Goal: Information Seeking & Learning: Find specific fact

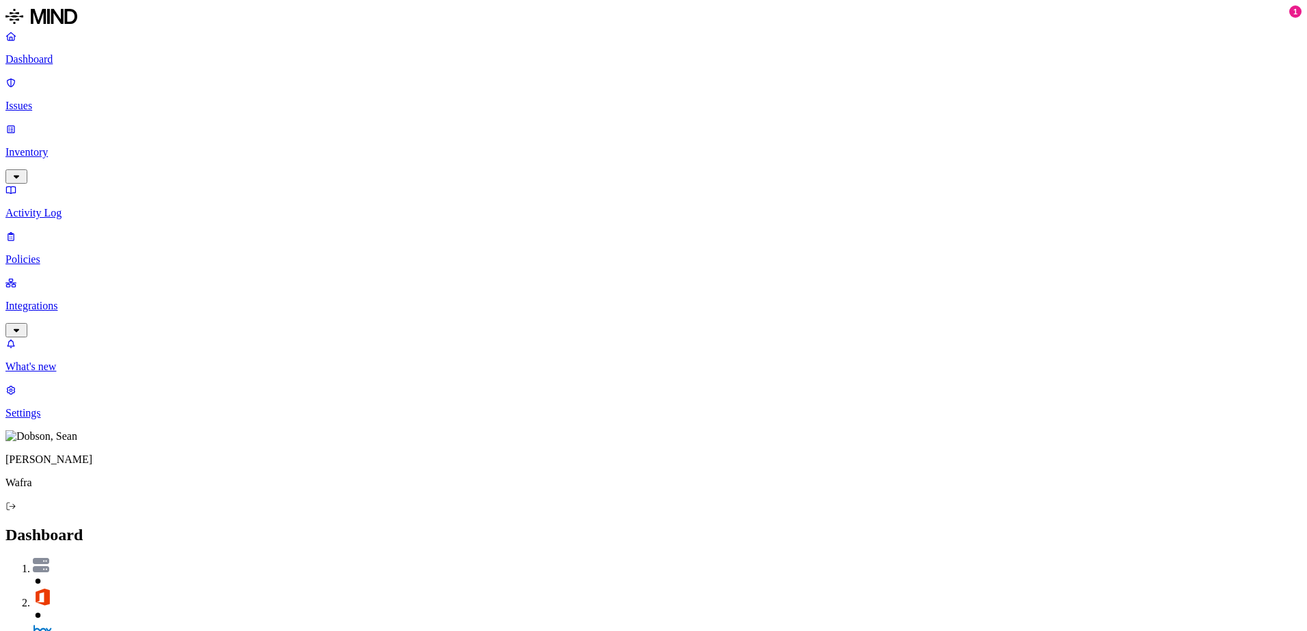
click at [75, 146] on p "Inventory" at bounding box center [653, 152] width 1296 height 12
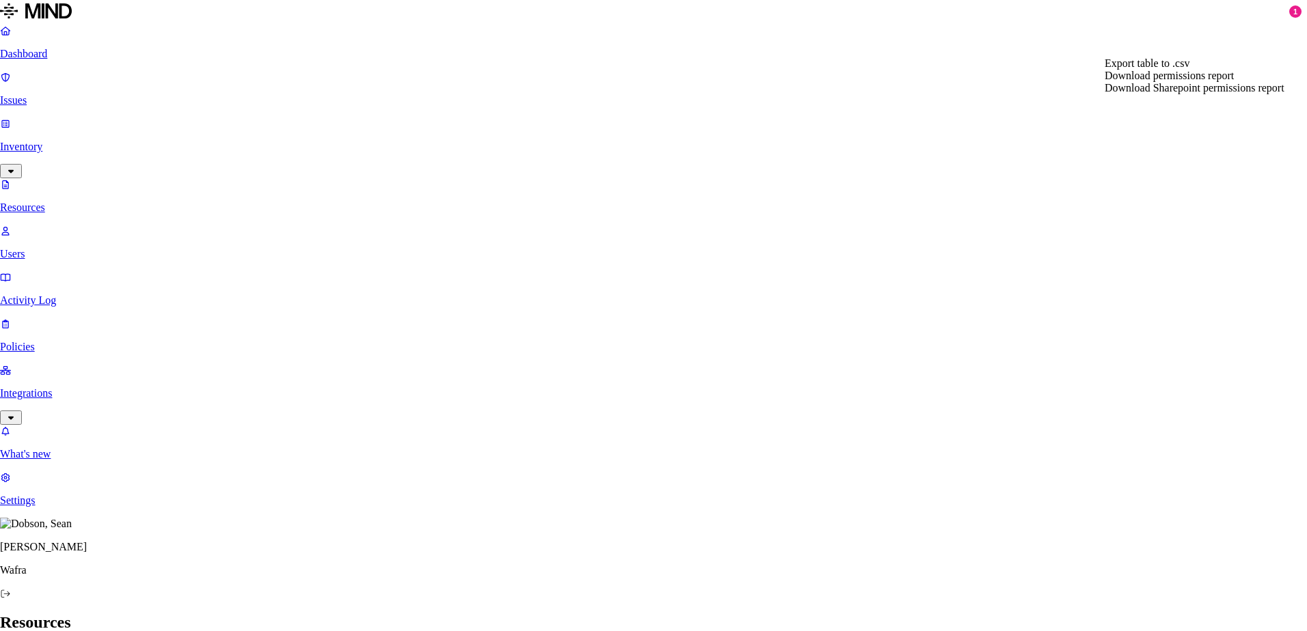
click at [1205, 94] on span "Download Sharepoint permissions report" at bounding box center [1194, 88] width 180 height 12
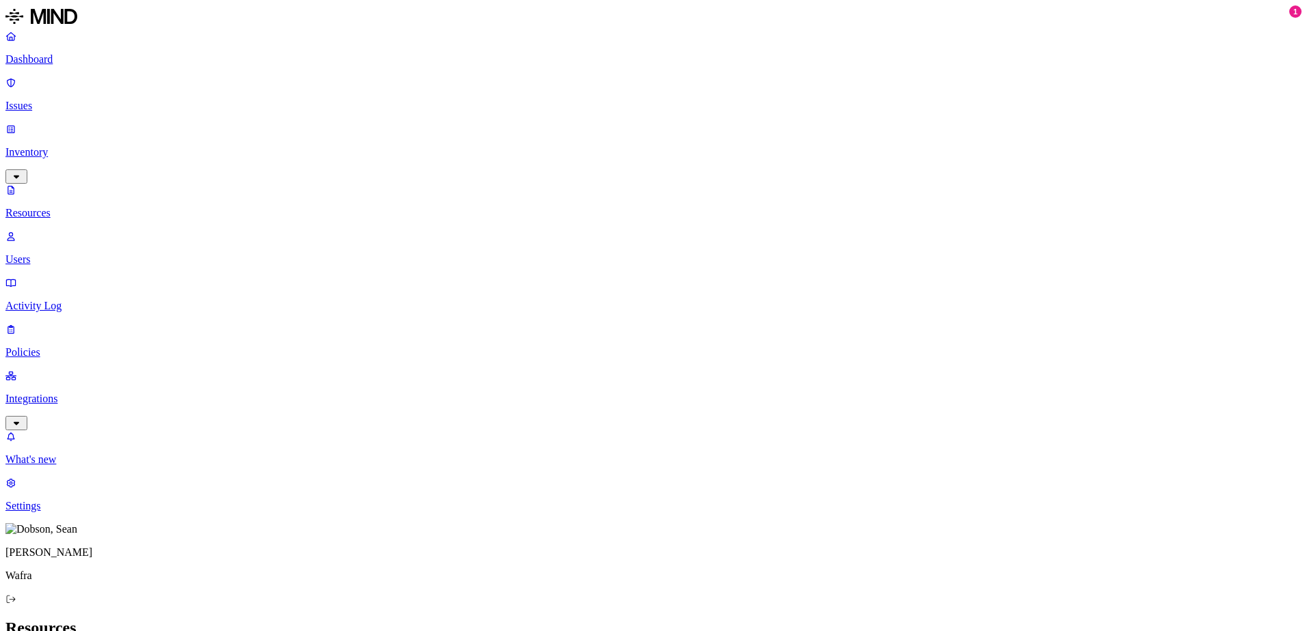
click at [59, 57] on p "Dashboard" at bounding box center [653, 59] width 1296 height 12
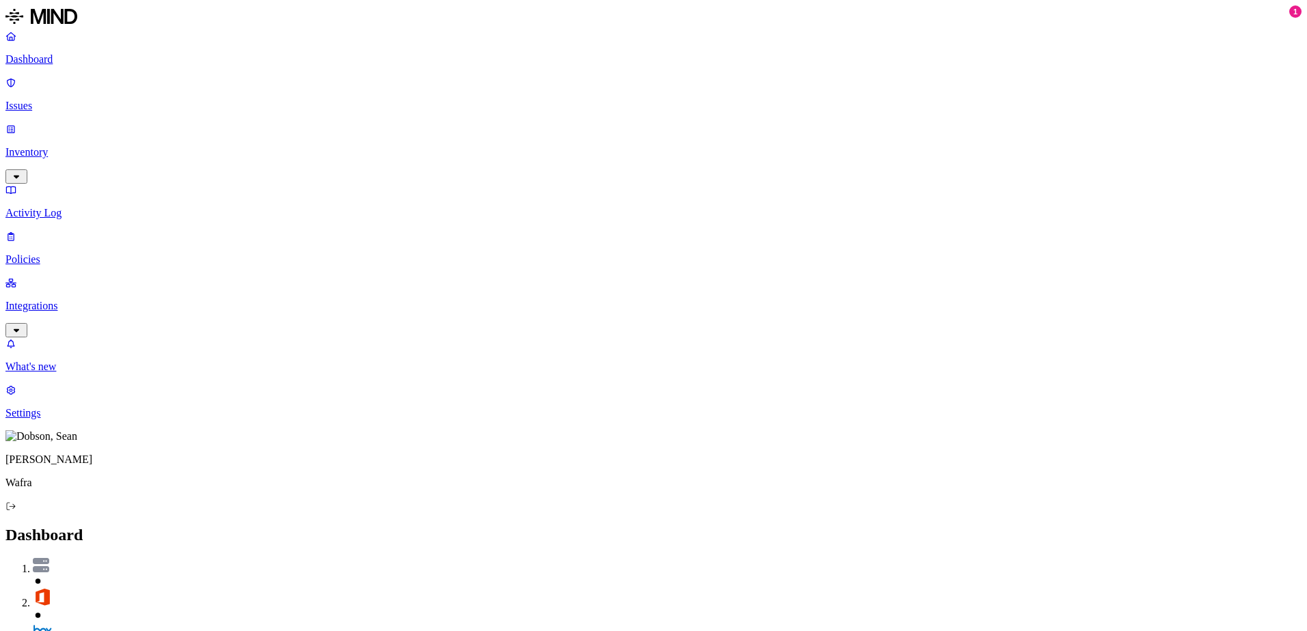
click at [54, 100] on p "Issues" at bounding box center [653, 106] width 1296 height 12
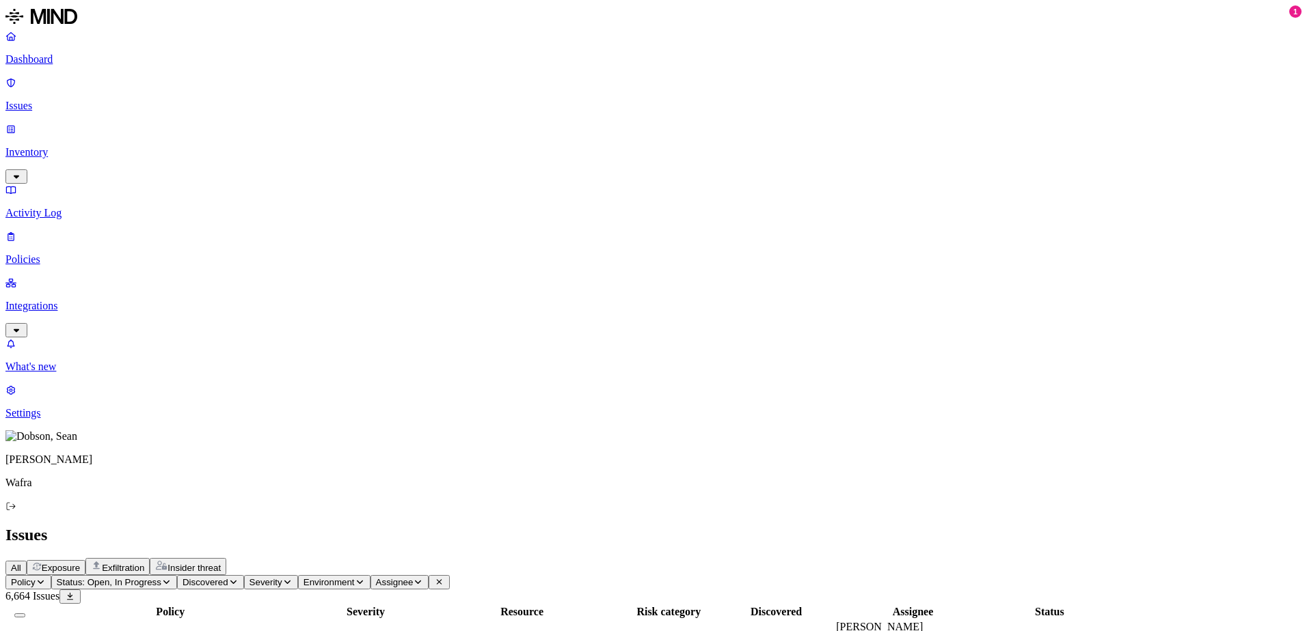
click at [56, 300] on p "Integrations" at bounding box center [653, 306] width 1296 height 12
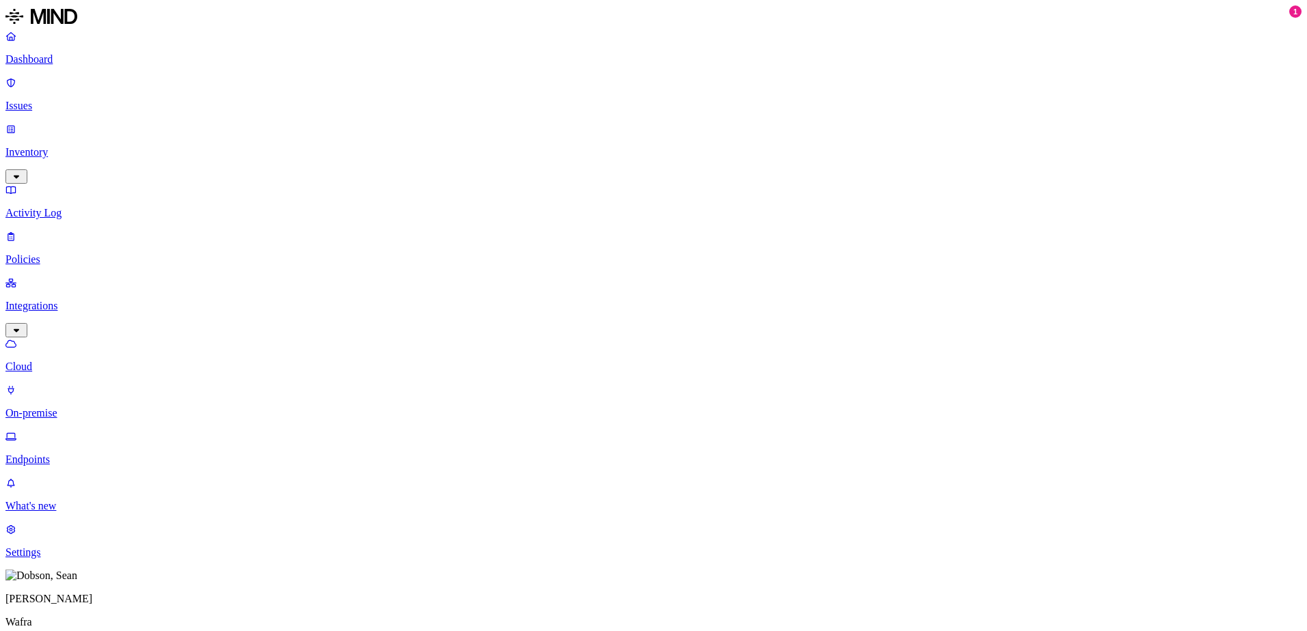
click at [79, 407] on p "On-premise" at bounding box center [653, 413] width 1296 height 12
click at [88, 454] on p "Endpoints" at bounding box center [653, 460] width 1296 height 12
